Goal: Book appointment/travel/reservation

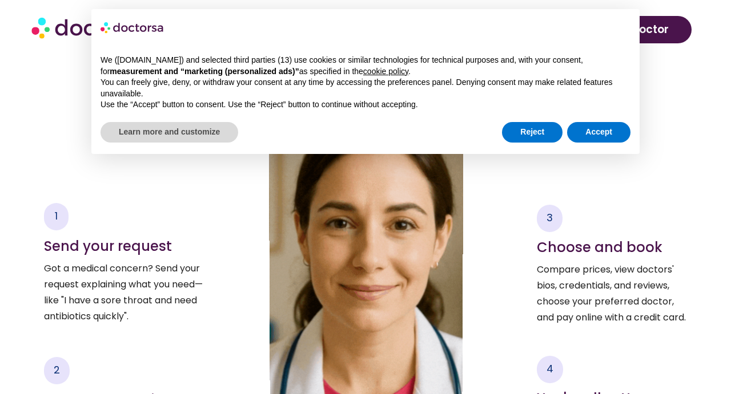
scroll to position [1681, 0]
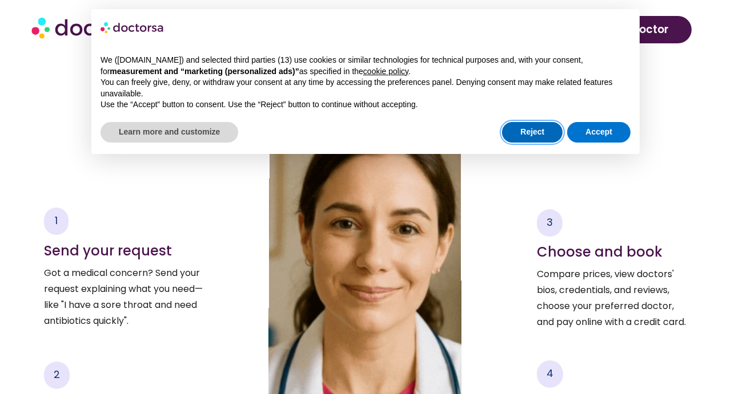
click at [521, 127] on button "Reject" at bounding box center [532, 132] width 61 height 21
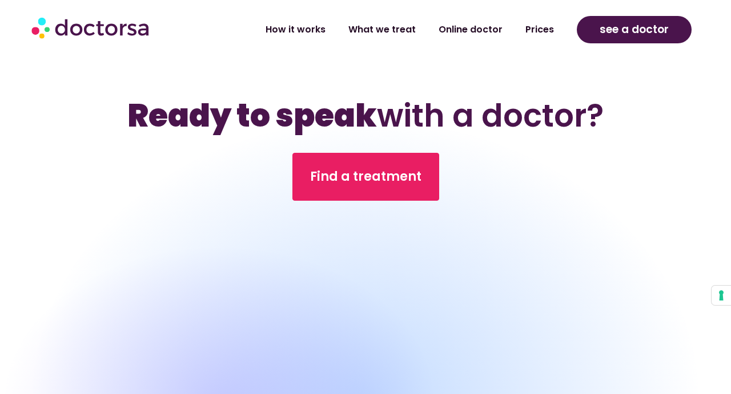
scroll to position [3600, 0]
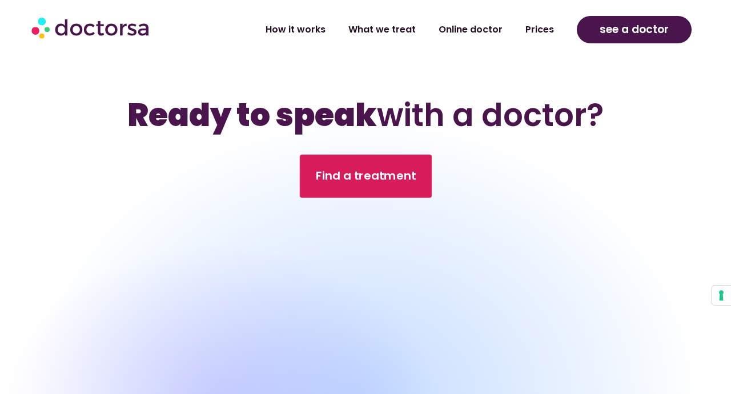
click at [357, 185] on span "Find a treatment" at bounding box center [365, 176] width 100 height 17
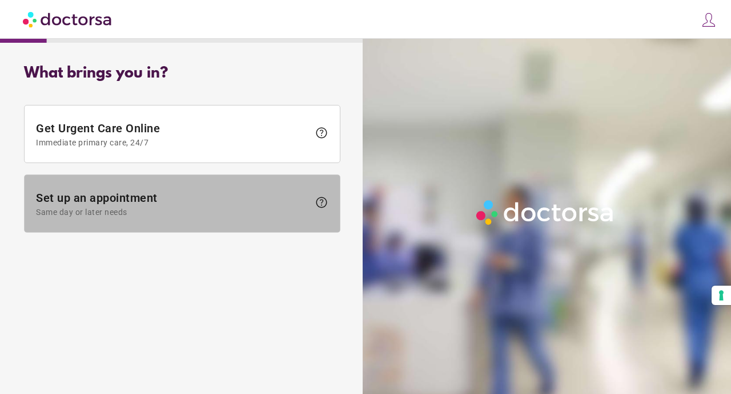
click at [146, 199] on span "Set up an appointment Same day or later needs" at bounding box center [172, 204] width 273 height 26
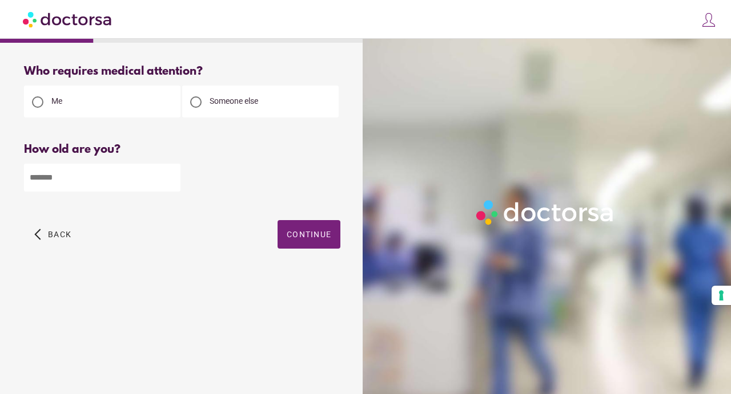
click at [38, 175] on input "number" at bounding box center [102, 178] width 156 height 28
type input "**"
click at [309, 234] on span "Continue" at bounding box center [309, 234] width 45 height 9
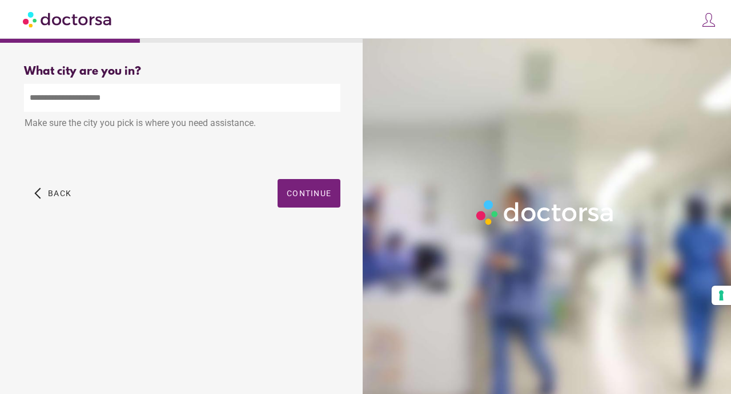
click at [39, 102] on input "text" at bounding box center [182, 98] width 316 height 28
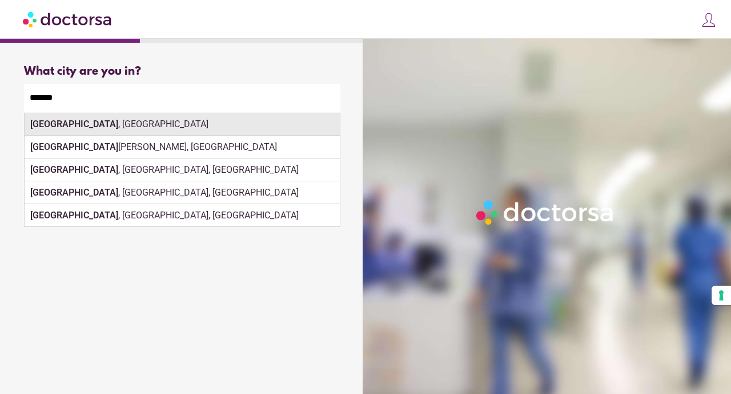
click at [42, 127] on strong "[GEOGRAPHIC_DATA]" at bounding box center [74, 124] width 88 height 11
type input "**********"
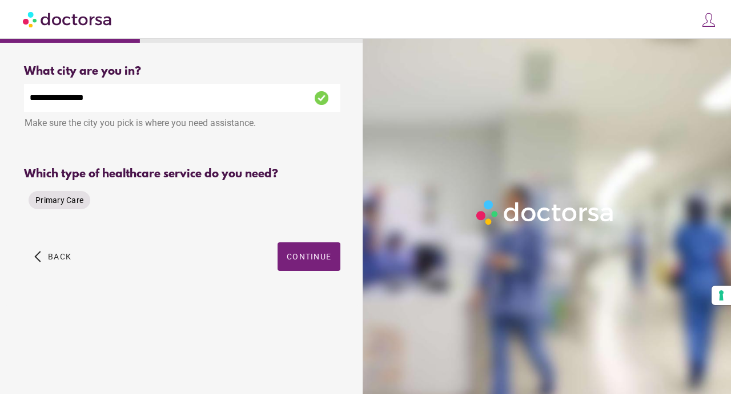
click at [55, 204] on span "Primary Care" at bounding box center [59, 200] width 48 height 9
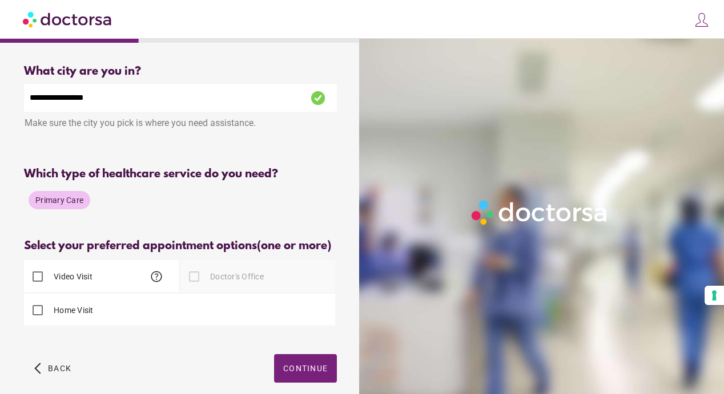
click at [192, 288] on div at bounding box center [194, 276] width 23 height 23
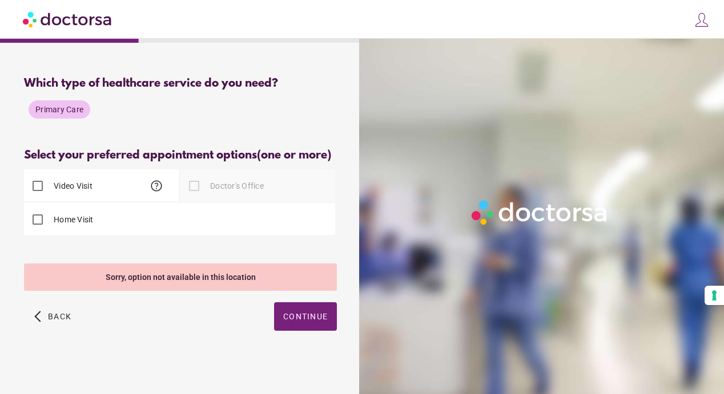
scroll to position [105, 0]
click at [292, 320] on span "Continue" at bounding box center [305, 316] width 45 height 9
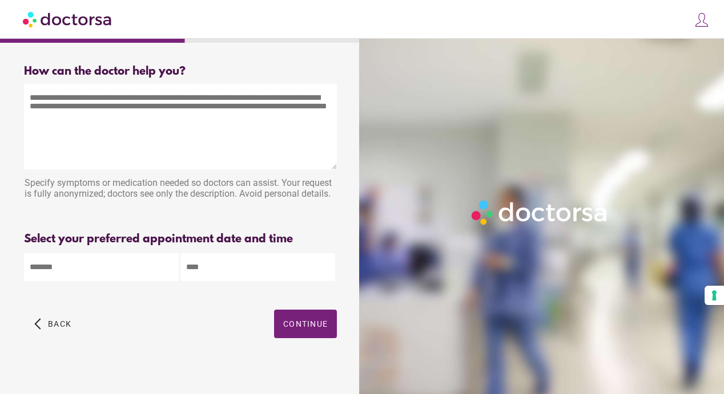
click at [37, 106] on textarea at bounding box center [180, 127] width 313 height 86
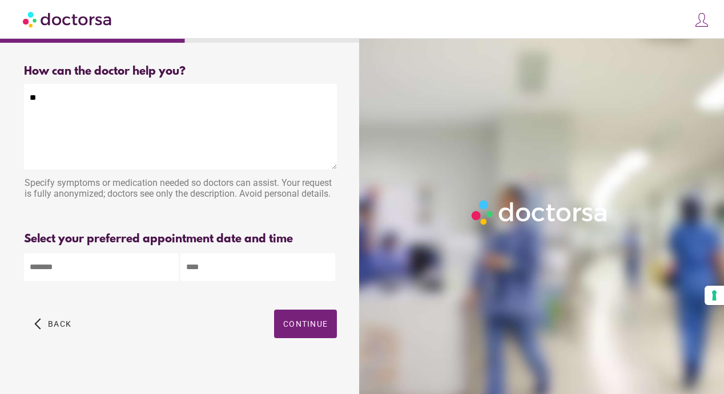
type textarea "*"
